Goal: Information Seeking & Learning: Find specific fact

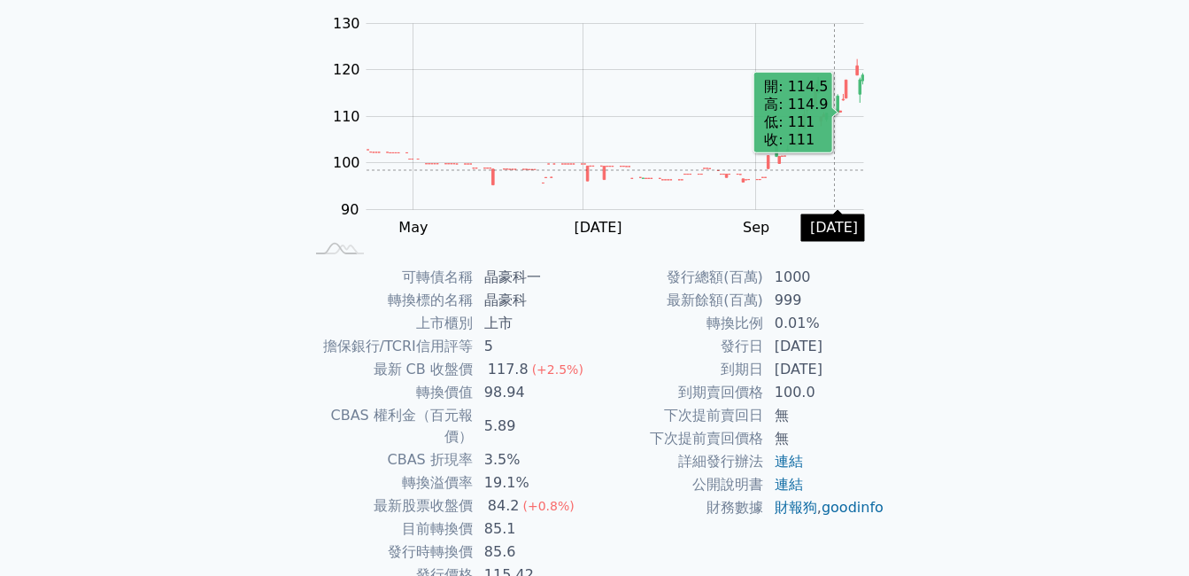
scroll to position [244, 0]
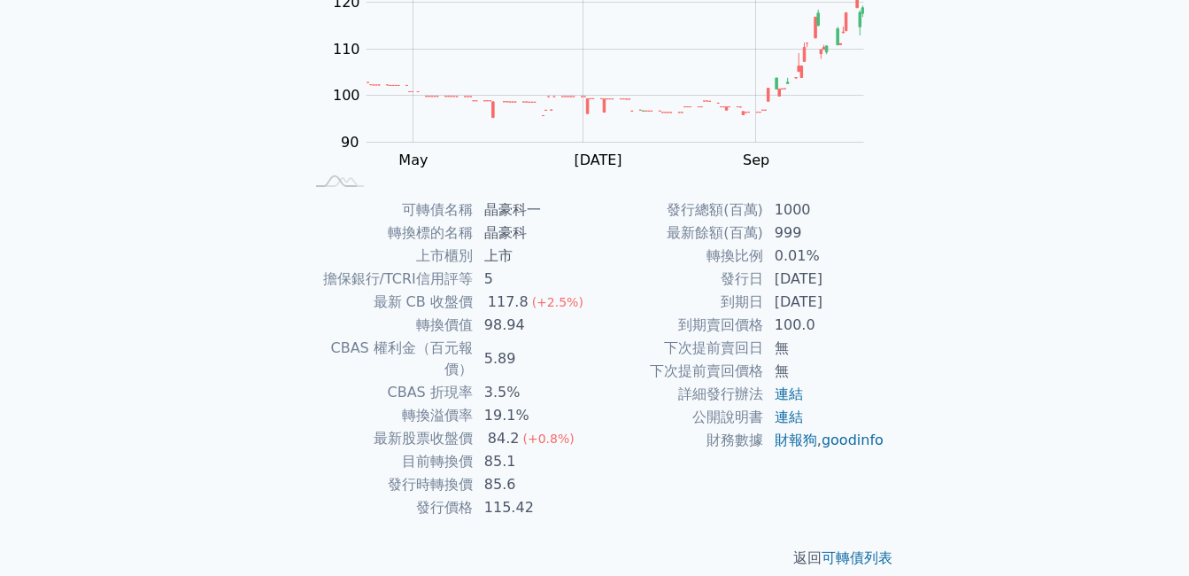
drag, startPoint x: 853, startPoint y: 303, endPoint x: 776, endPoint y: 272, distance: 83.1
click at [776, 272] on tbody "發行總額(百萬) 1000 最新餘額(百萬) 999 轉換比例 0.01% 發行日 [DATE] 到期日 [DATE] 到期賣回價格 100.0 下次提前賣回…" at bounding box center [740, 324] width 291 height 253
drag, startPoint x: 516, startPoint y: 444, endPoint x: 433, endPoint y: 446, distance: 83.3
click at [433, 450] on tr "目前轉換價 85.1" at bounding box center [450, 461] width 291 height 23
drag, startPoint x: 433, startPoint y: 446, endPoint x: 419, endPoint y: 446, distance: 14.2
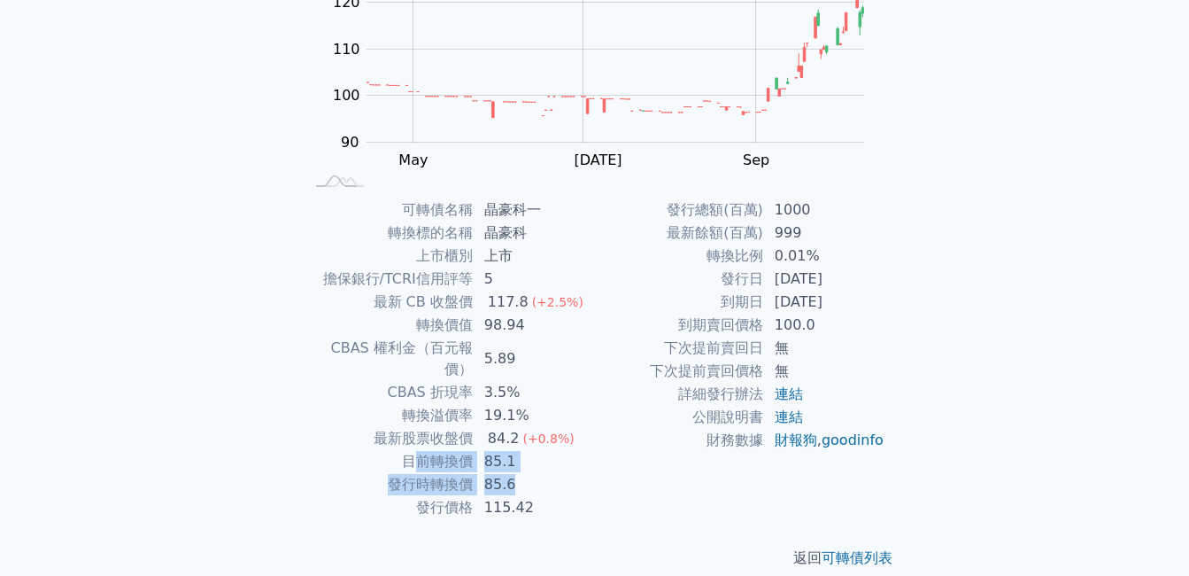
click at [419, 446] on tbody "可轉債名稱 晶豪科一 轉換標的名稱 晶豪科 上市櫃別 上市 擔保銀行/TCRI信用評等 5 最新 CB 收盤價 117.8 (+2.5%) 轉換價值 98.9…" at bounding box center [450, 358] width 291 height 321
click at [525, 473] on td "85.6" at bounding box center [534, 484] width 121 height 23
drag, startPoint x: 519, startPoint y: 465, endPoint x: 378, endPoint y: 444, distance: 142.4
click at [378, 444] on tbody "可轉債名稱 晶豪科一 轉換標的名稱 晶豪科 上市櫃別 上市 擔保銀行/TCRI信用評等 5 最新 CB 收盤價 117.8 (+2.5%) 轉換價值 98.9…" at bounding box center [450, 358] width 291 height 321
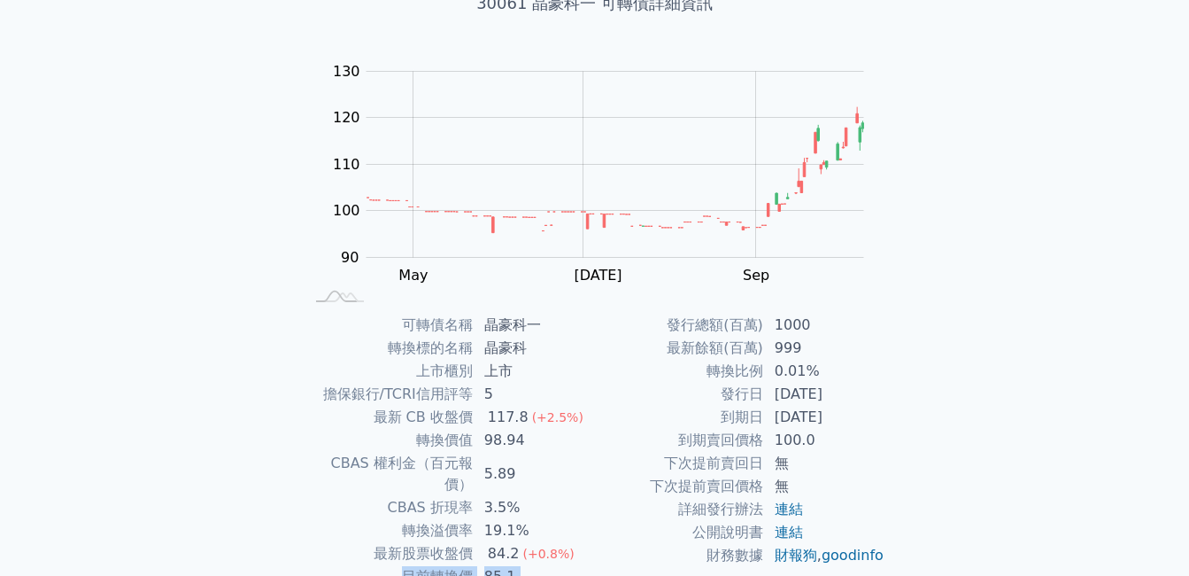
scroll to position [0, 0]
